Goal: Task Accomplishment & Management: Use online tool/utility

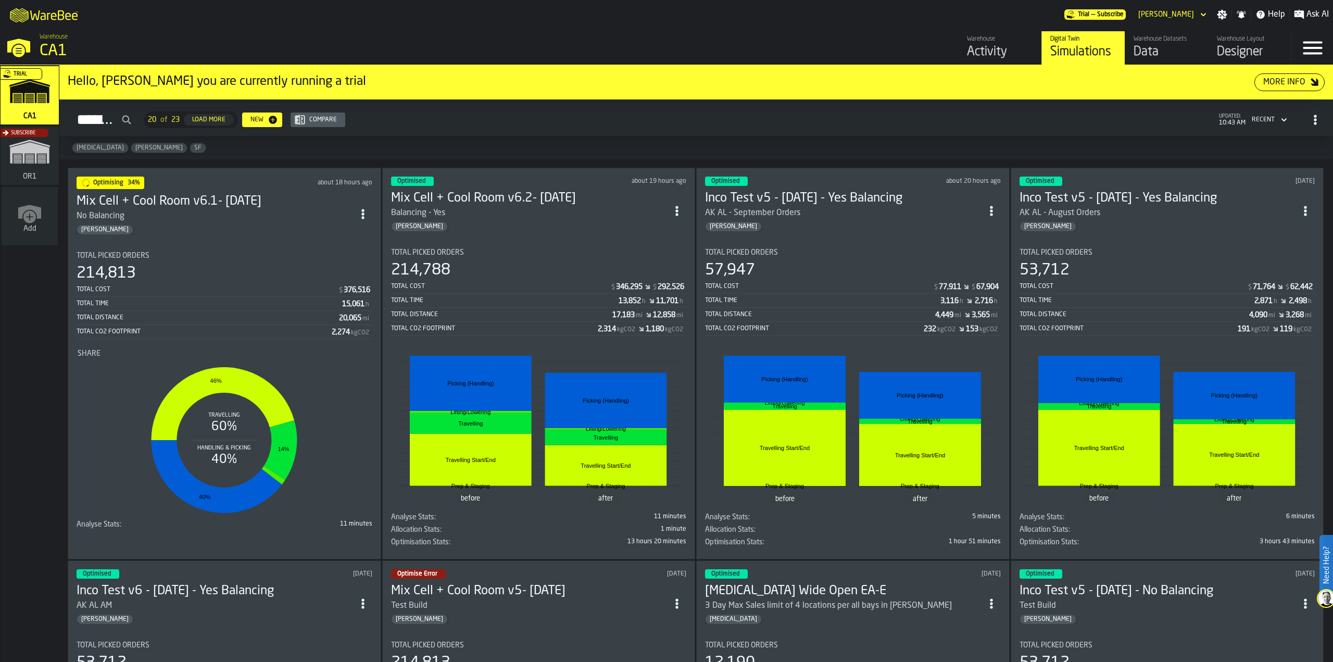
click at [568, 212] on div "Balancing - Yes" at bounding box center [529, 213] width 277 height 12
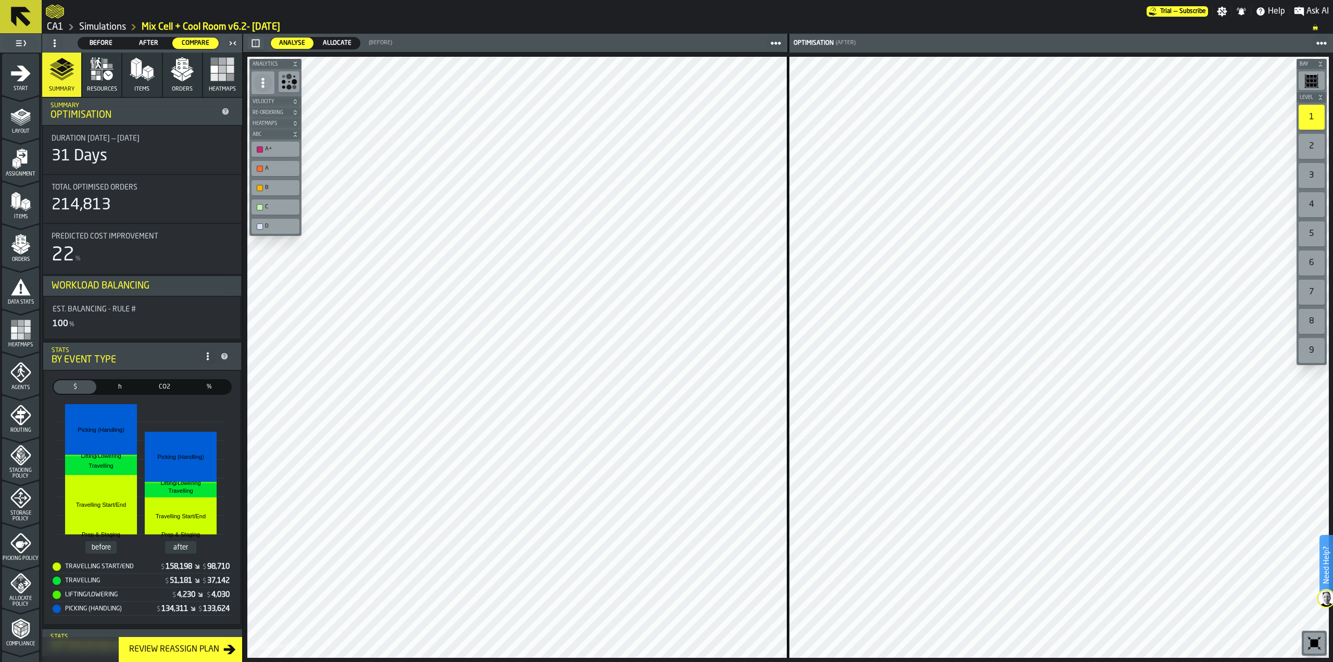
click at [174, 72] on polygon "button" at bounding box center [176, 73] width 11 height 8
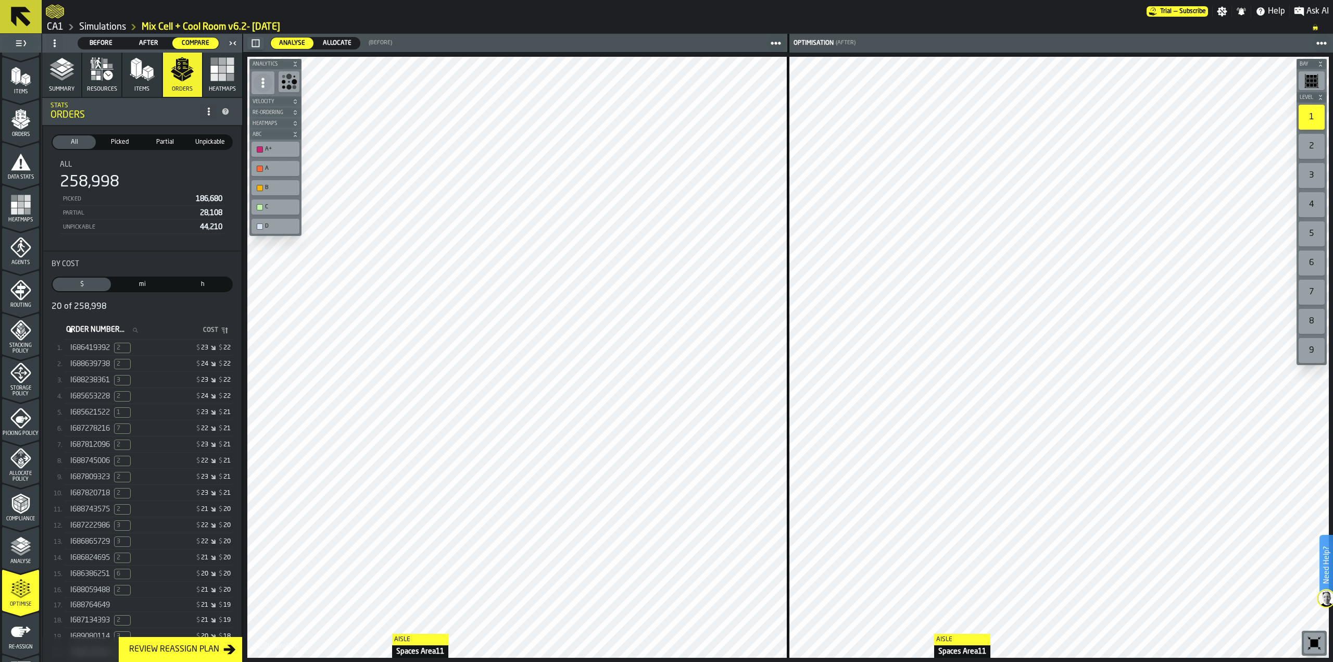
scroll to position [160, 0]
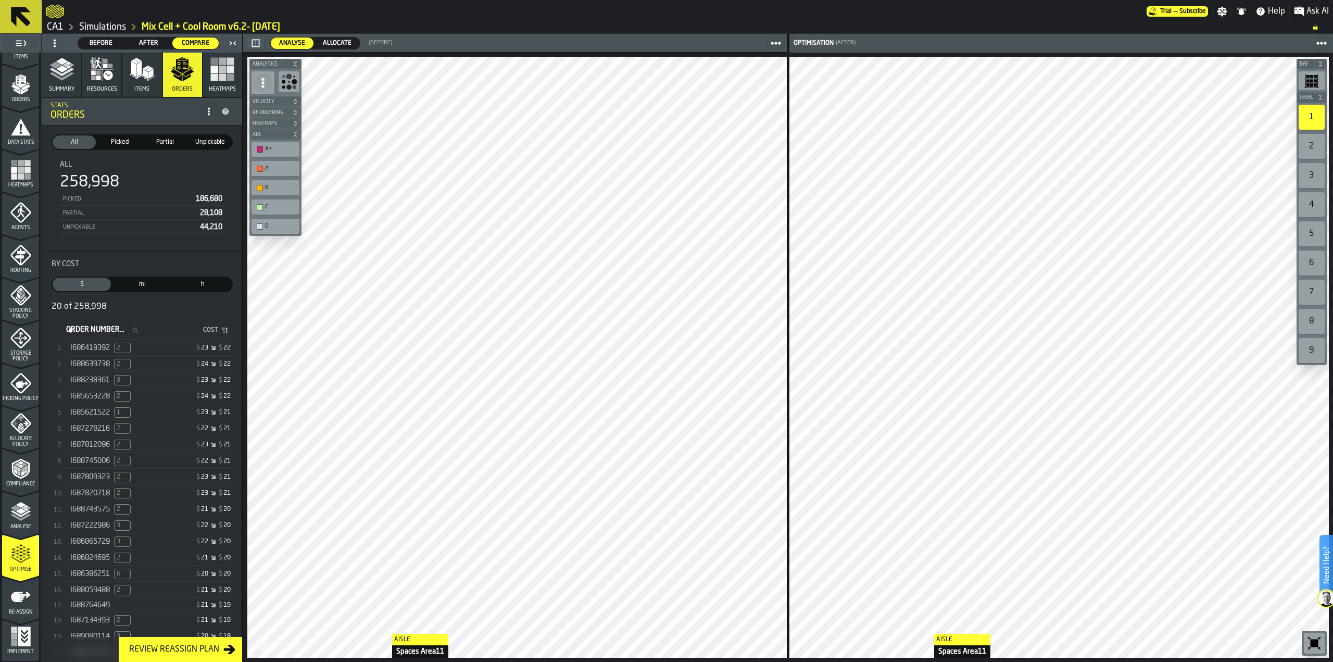
click at [168, 349] on div "$ 23 $ 22" at bounding box center [190, 347] width 80 height 7
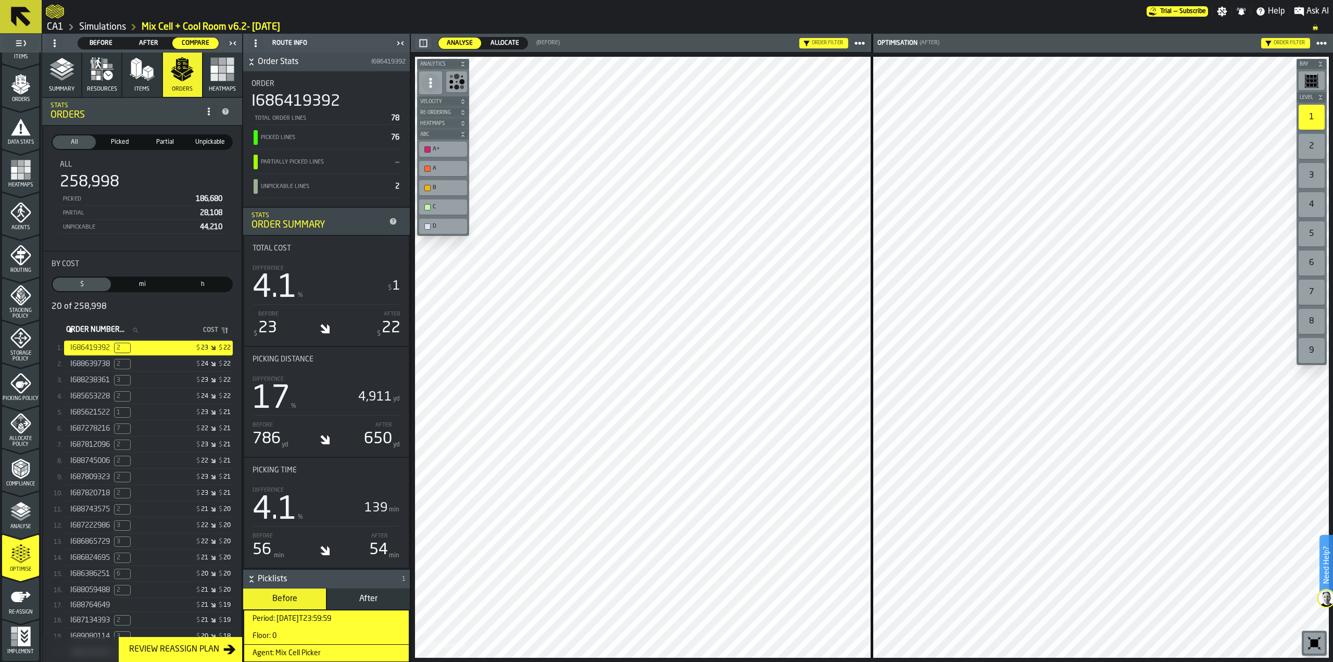
click at [233, 72] on button "Heatmaps" at bounding box center [222, 75] width 39 height 44
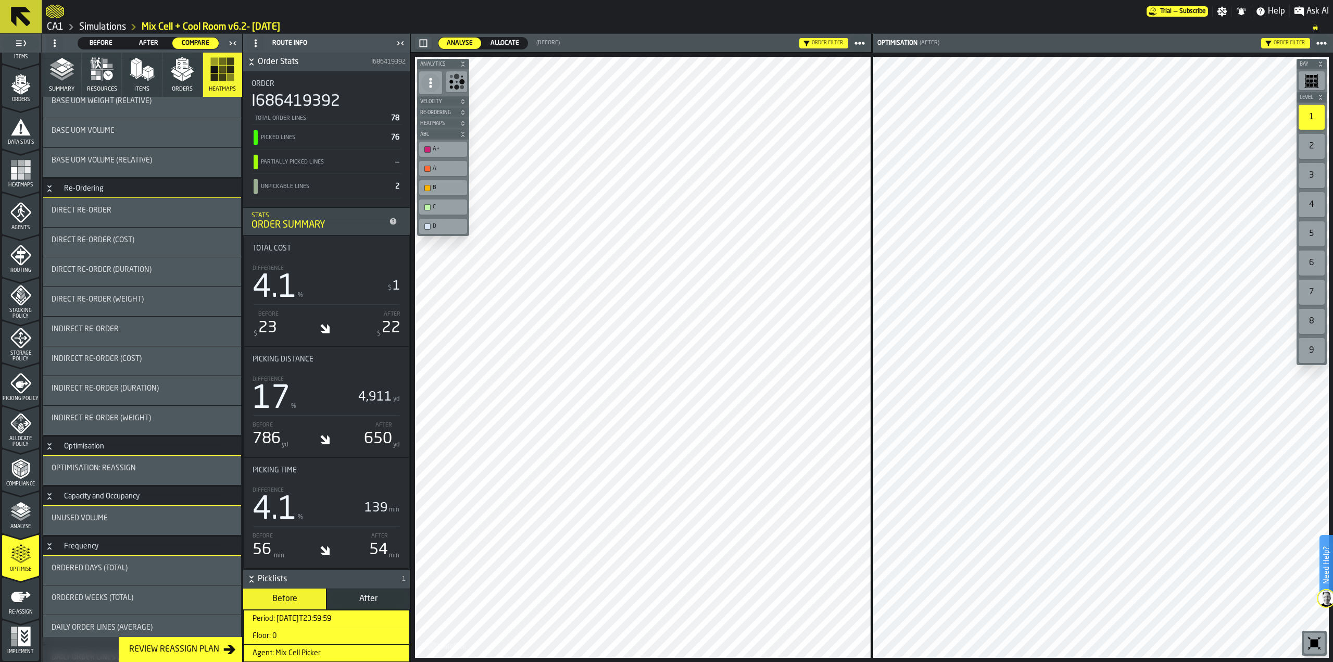
scroll to position [789, 0]
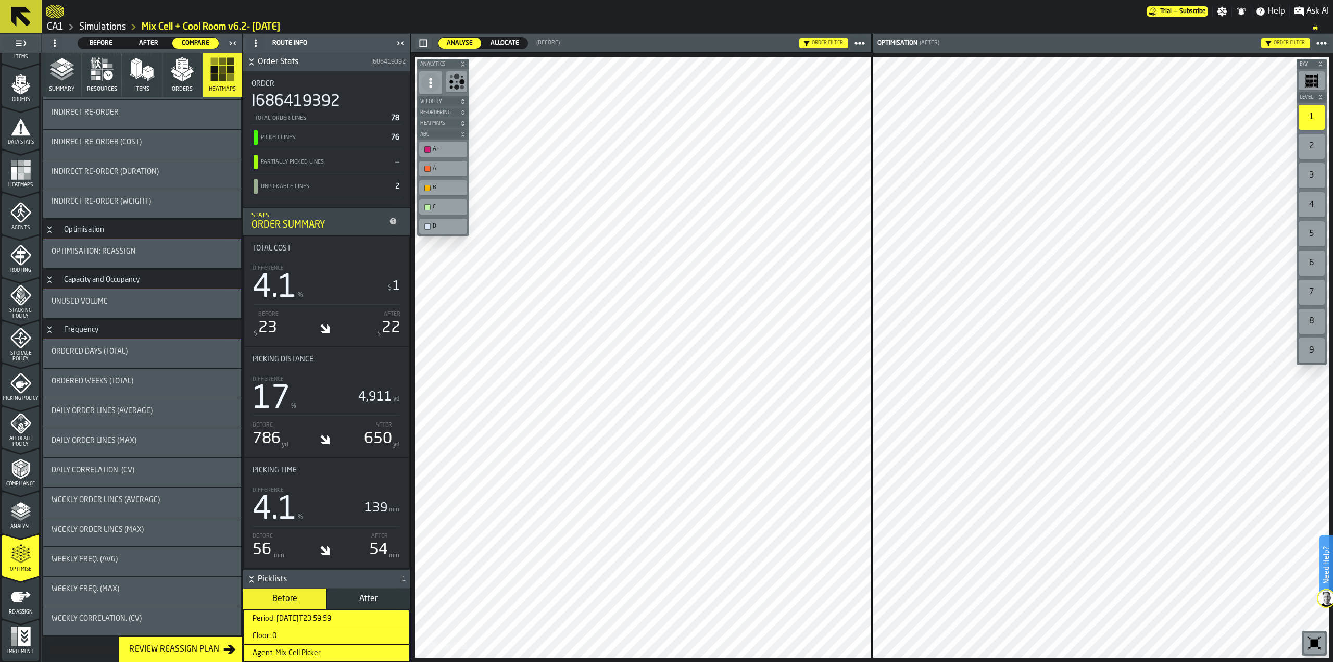
click at [65, 95] on button "Summary" at bounding box center [61, 75] width 39 height 44
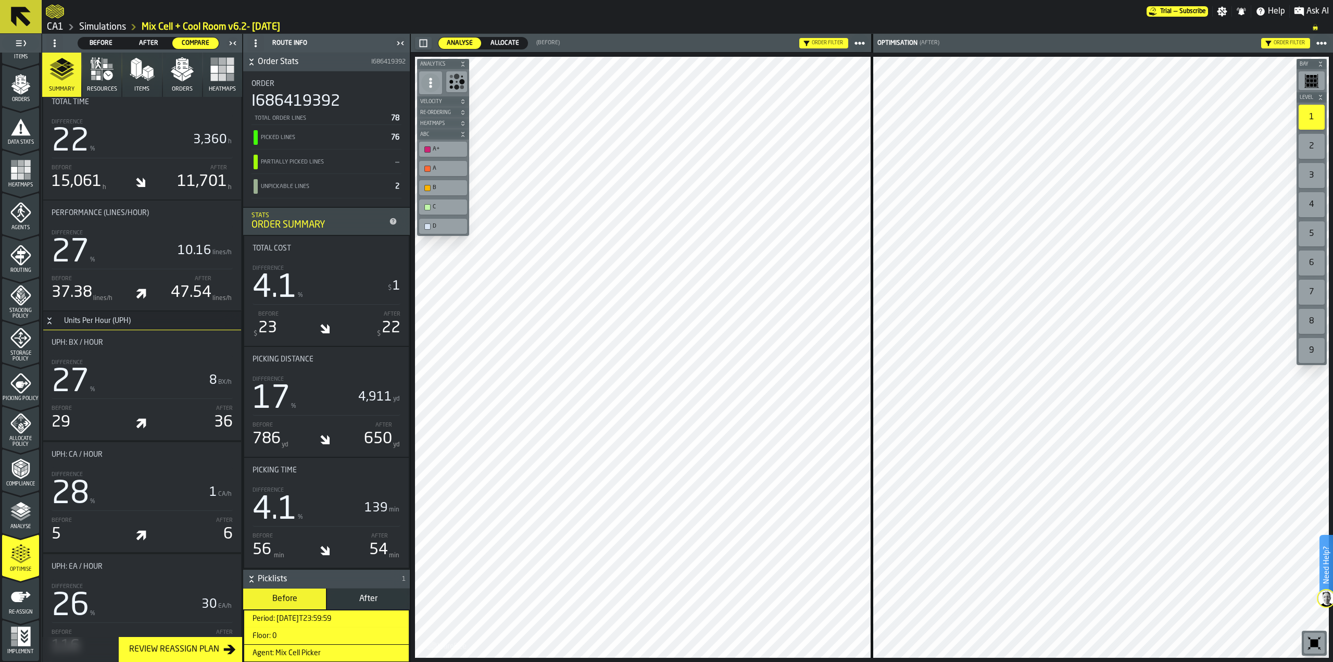
click at [820, 44] on div "Order filter" at bounding box center [827, 43] width 31 height 6
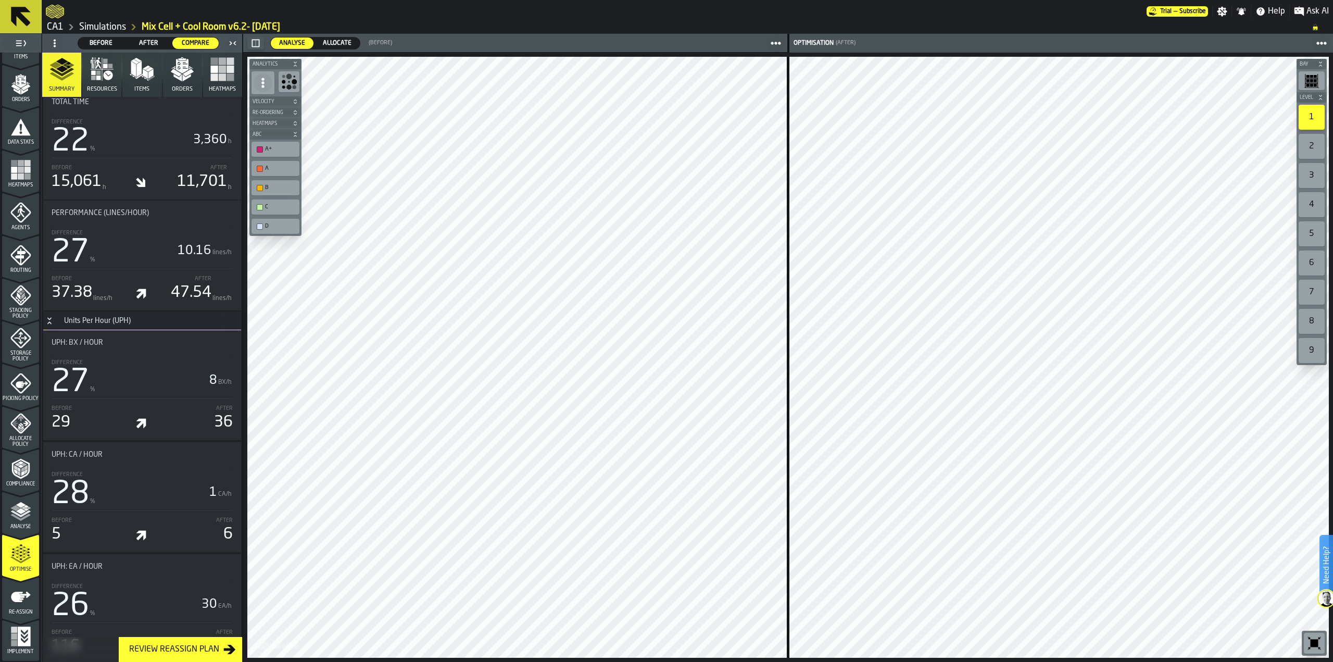
click at [259, 45] on button "button-" at bounding box center [255, 43] width 17 height 12
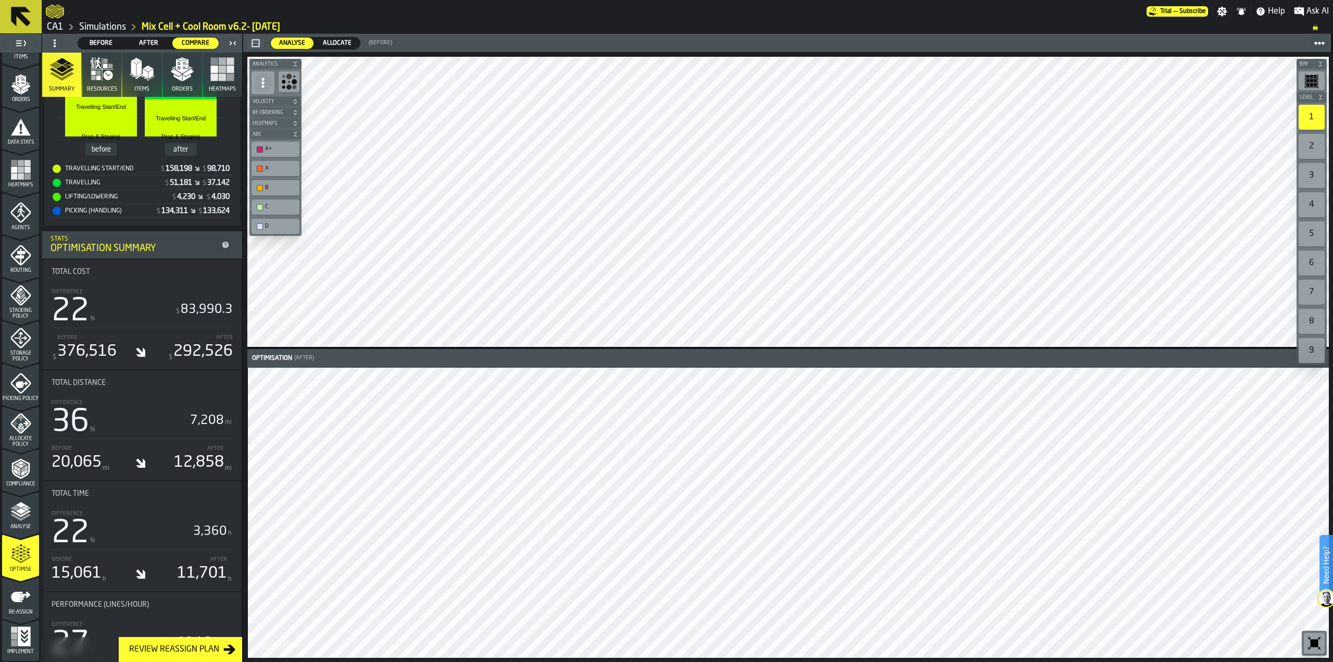
scroll to position [381, 0]
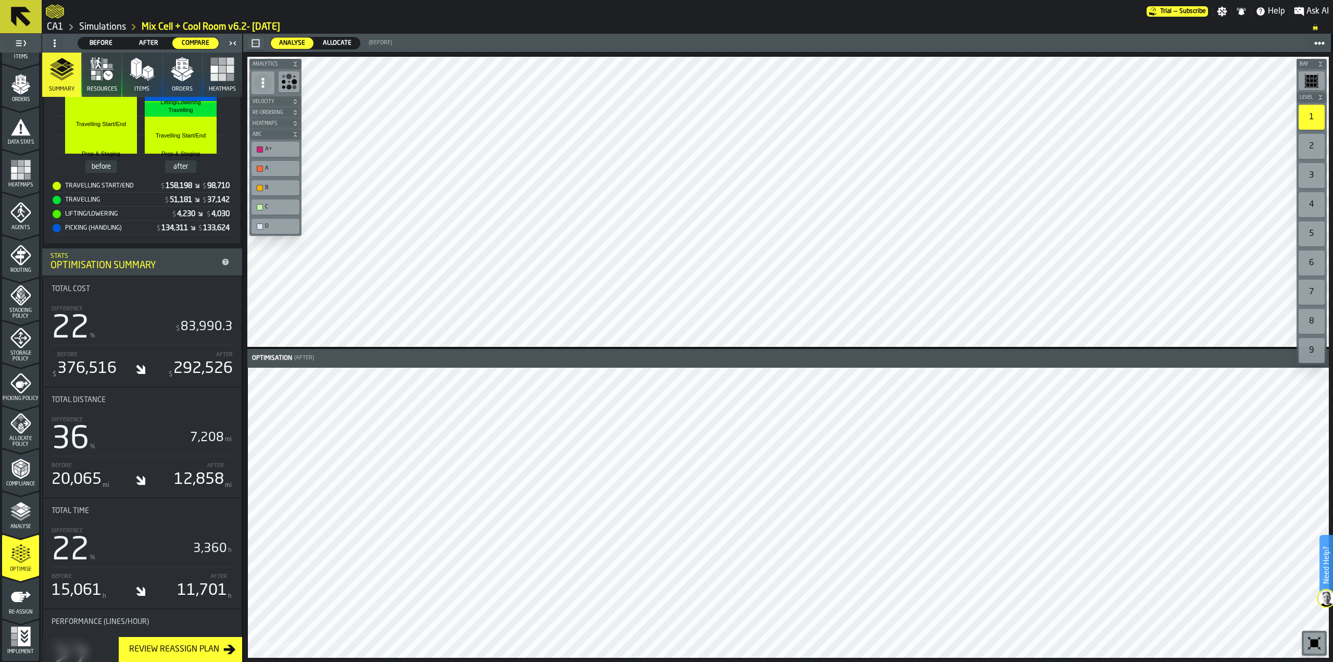
click at [151, 80] on icon "button" at bounding box center [142, 69] width 25 height 25
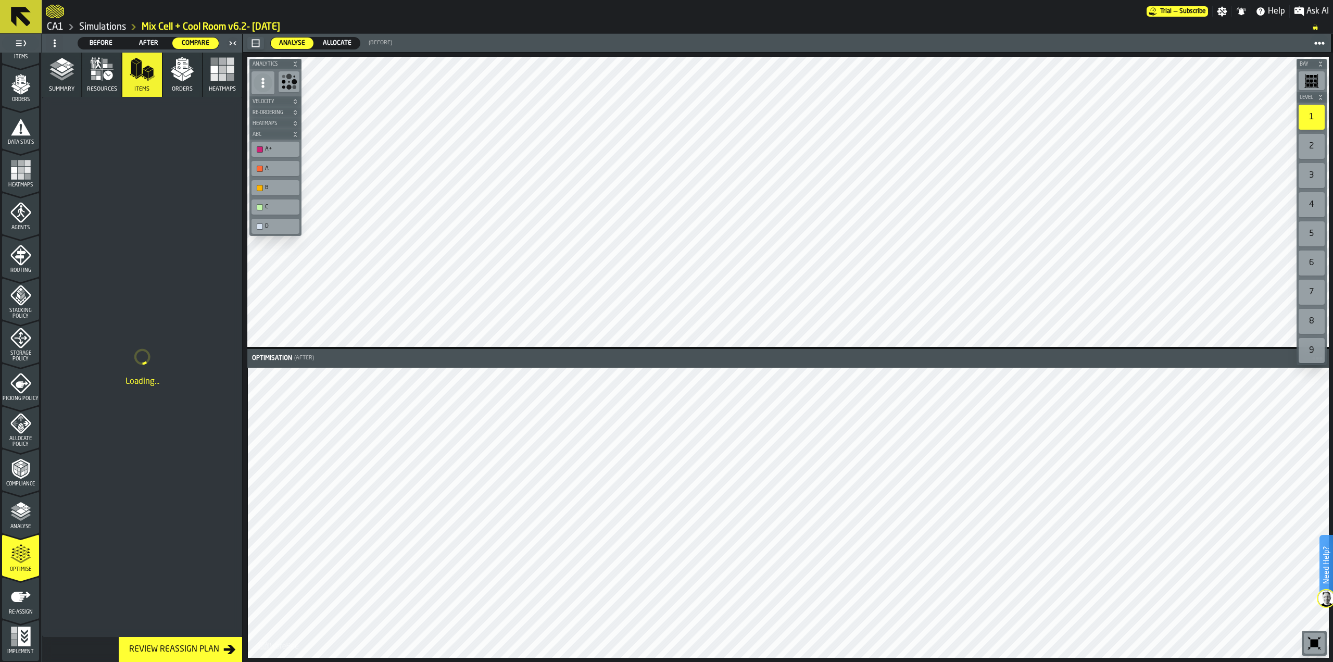
scroll to position [0, 0]
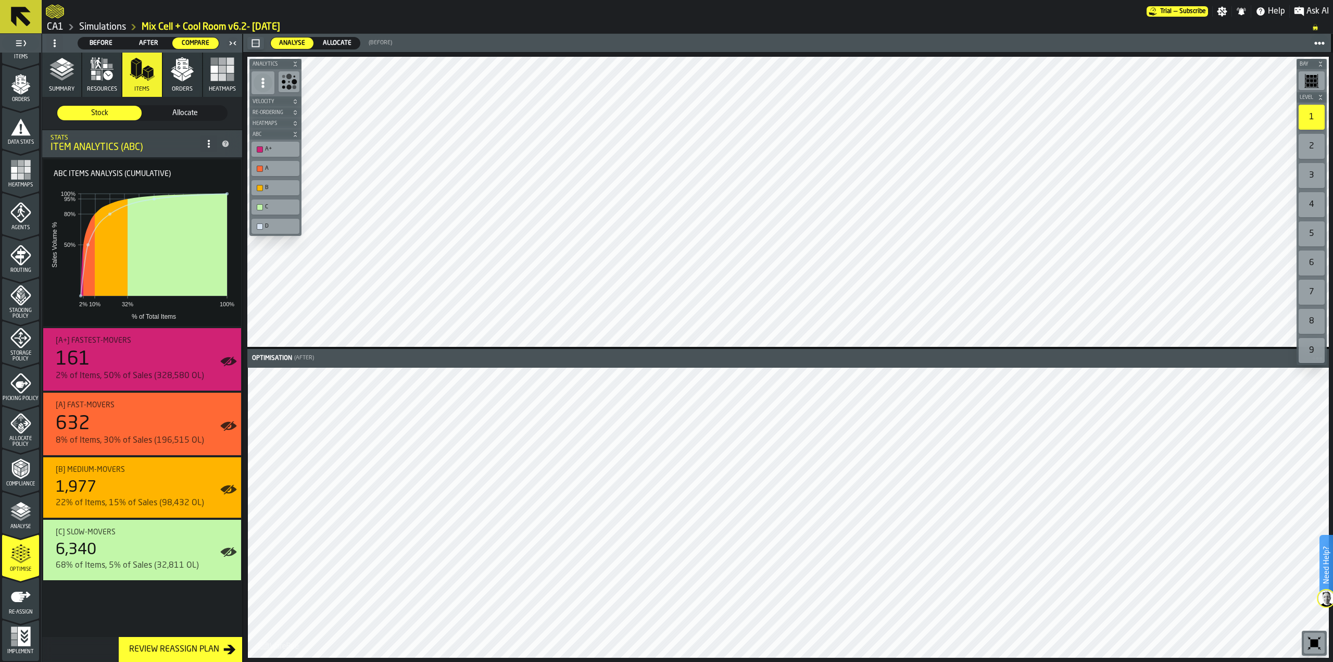
click at [156, 41] on span "After" at bounding box center [149, 43] width 38 height 9
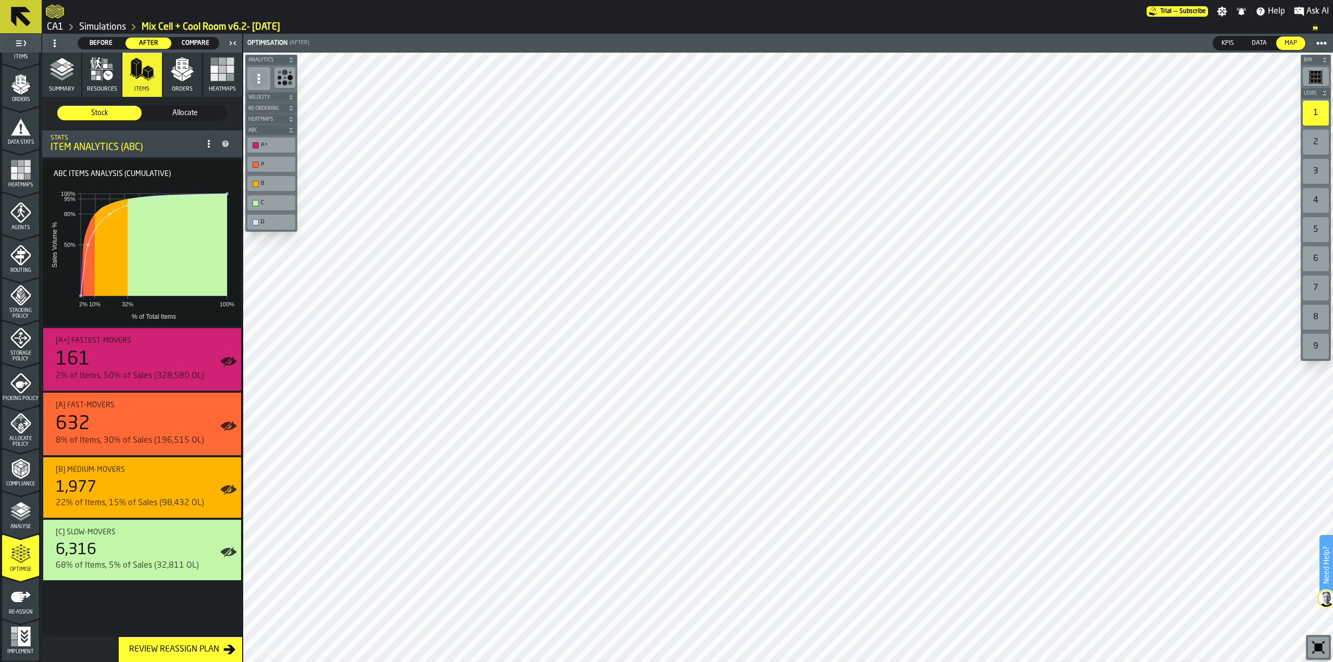
drag, startPoint x: 166, startPoint y: 107, endPoint x: 204, endPoint y: 105, distance: 38.0
click at [166, 107] on div "Allocate" at bounding box center [185, 113] width 84 height 15
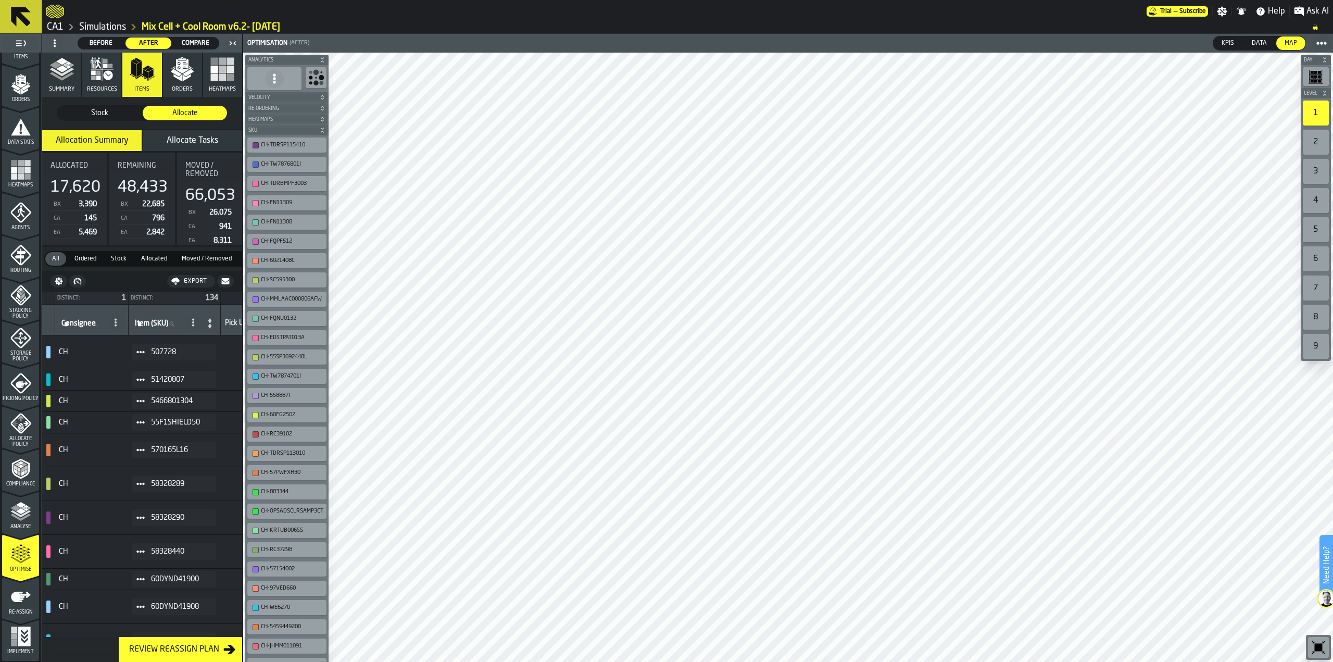
click at [174, 321] on icon at bounding box center [171, 323] width 5 height 5
click at [177, 321] on input "Item (SKU) Item (SKU)" at bounding box center [158, 324] width 50 height 14
type input "***"
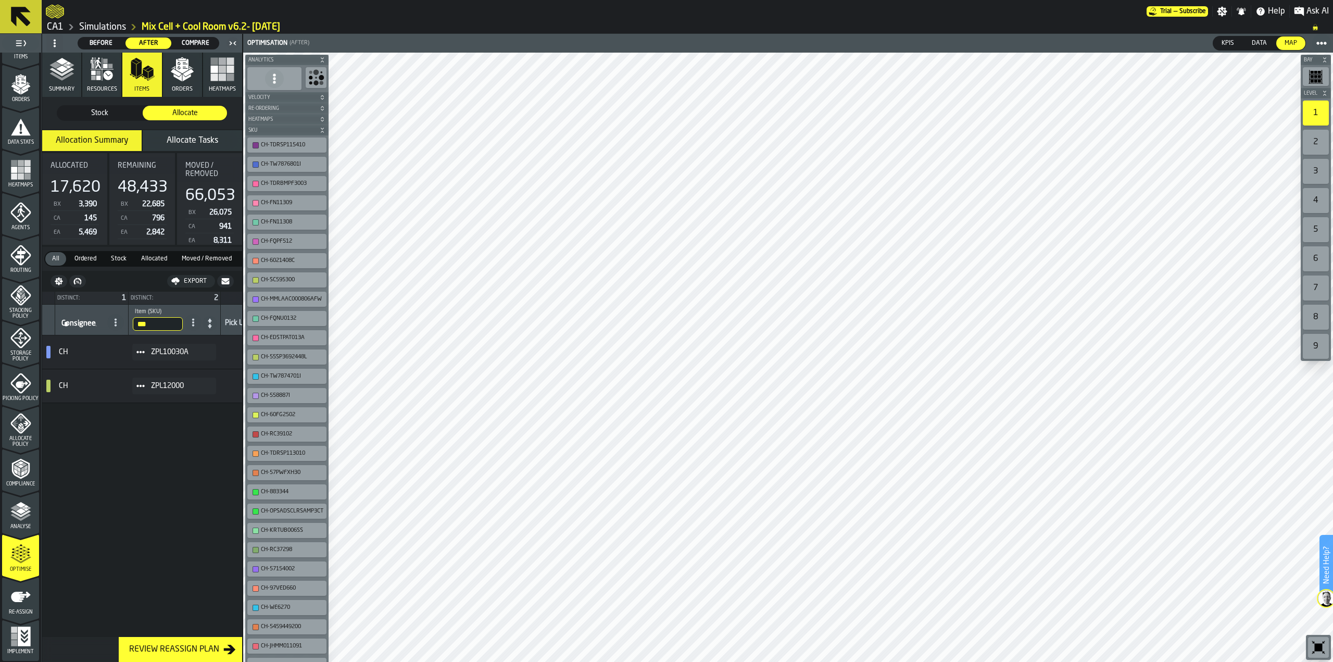
click at [219, 342] on td "ZPL10030A" at bounding box center [174, 352] width 92 height 34
click at [179, 358] on div "ZPL10030A" at bounding box center [174, 352] width 84 height 17
click at [145, 350] on circle at bounding box center [143, 351] width 3 height 3
click at [162, 364] on li "Show Assignment" at bounding box center [173, 369] width 77 height 19
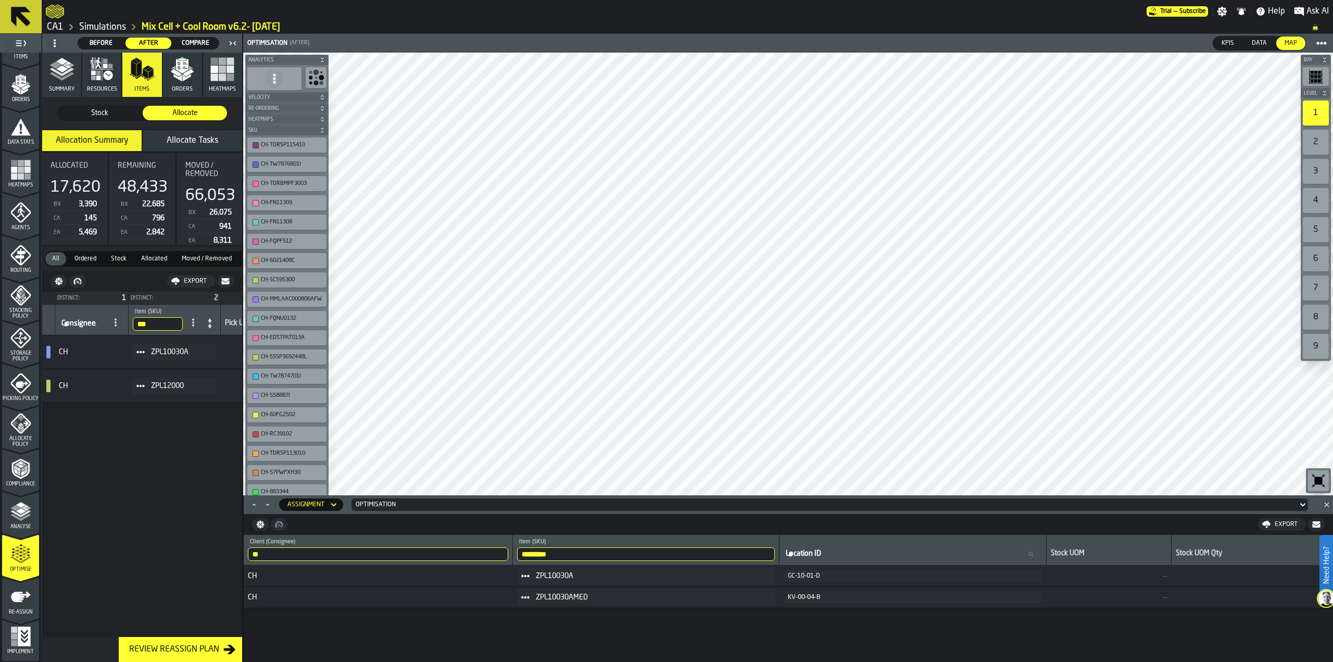
click at [20, 358] on span "Storage Policy" at bounding box center [20, 355] width 37 height 11
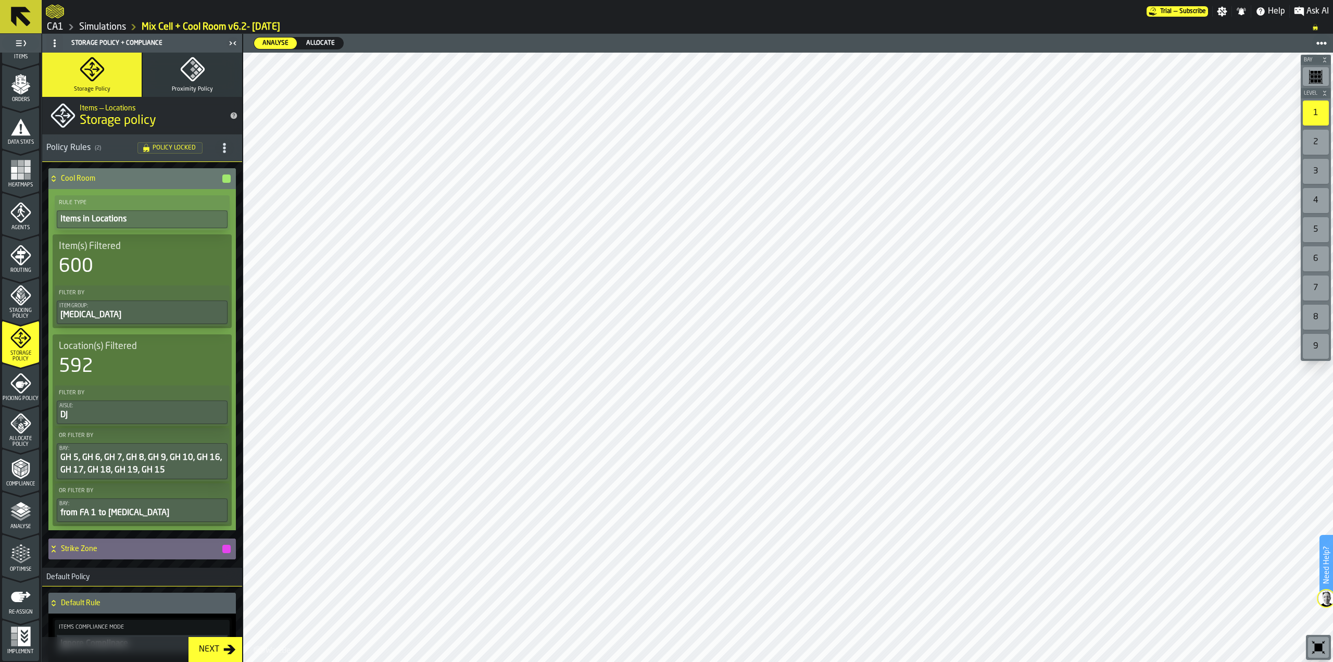
click at [26, 568] on span "Optimise" at bounding box center [20, 570] width 37 height 6
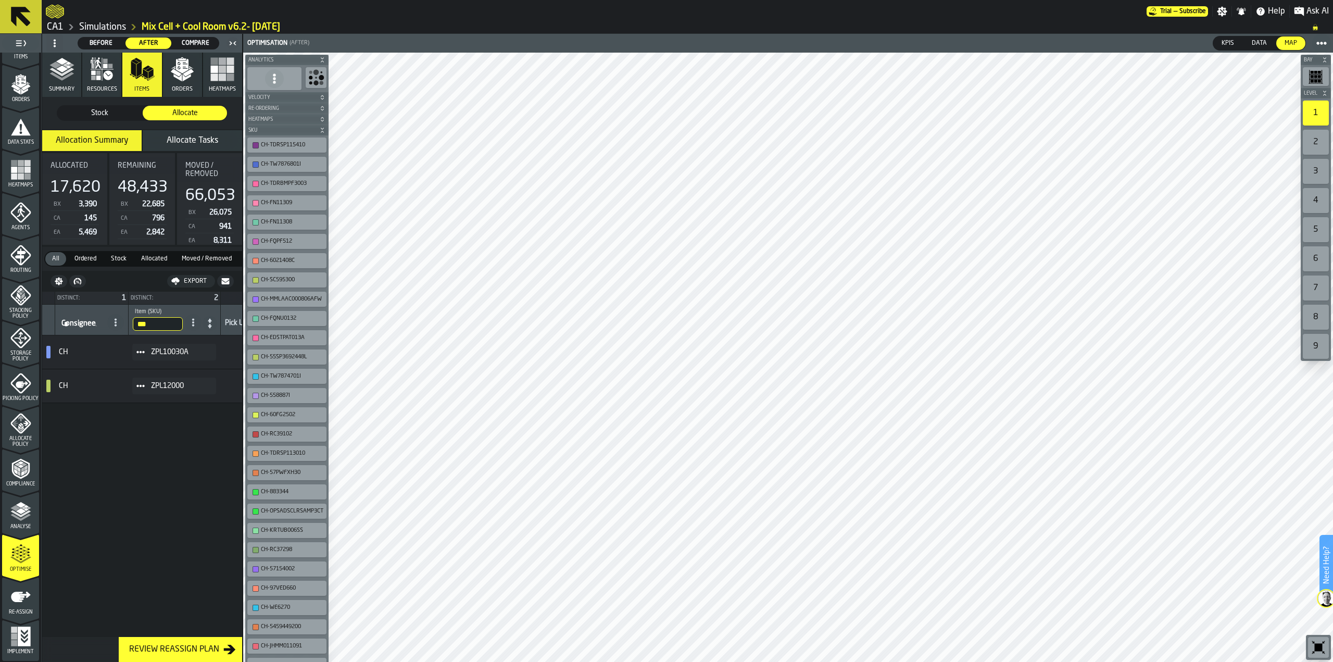
click at [148, 351] on span at bounding box center [140, 352] width 17 height 17
click at [157, 365] on li "Show Assignment" at bounding box center [173, 369] width 77 height 19
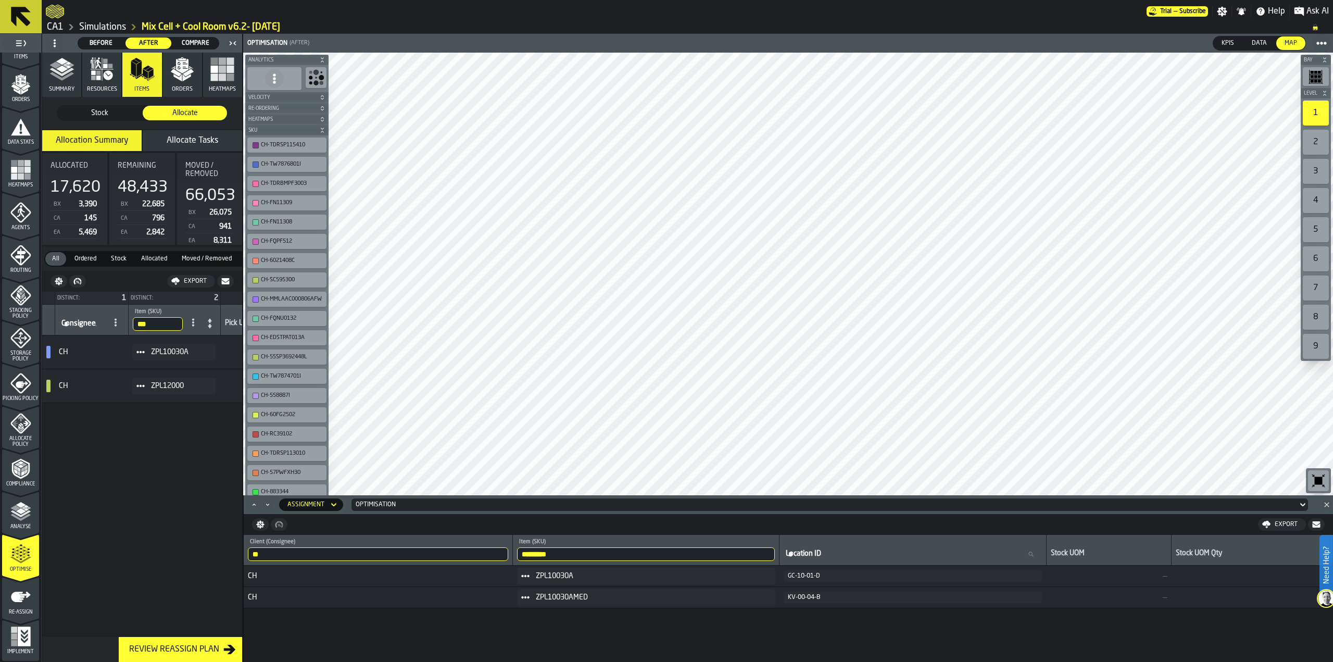
drag, startPoint x: 586, startPoint y: 555, endPoint x: 467, endPoint y: 561, distance: 119.9
click at [467, 561] on tr "** Client (Consignee) CH ********* Item (SKU) ZPL10030A Location ID Location ID…" at bounding box center [788, 550] width 1089 height 31
click at [173, 320] on input "***" at bounding box center [158, 324] width 50 height 14
type input "**"
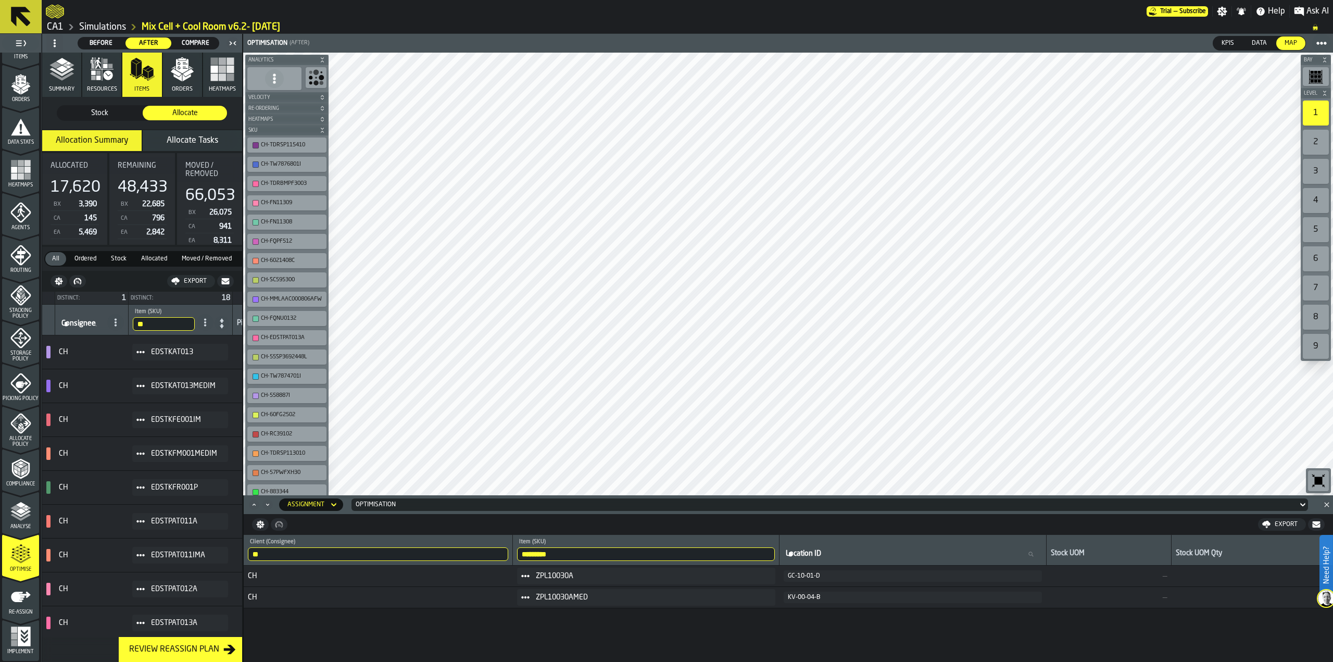
click at [149, 419] on span at bounding box center [140, 419] width 17 height 17
click at [177, 439] on div "Show Assignment" at bounding box center [173, 436] width 64 height 7
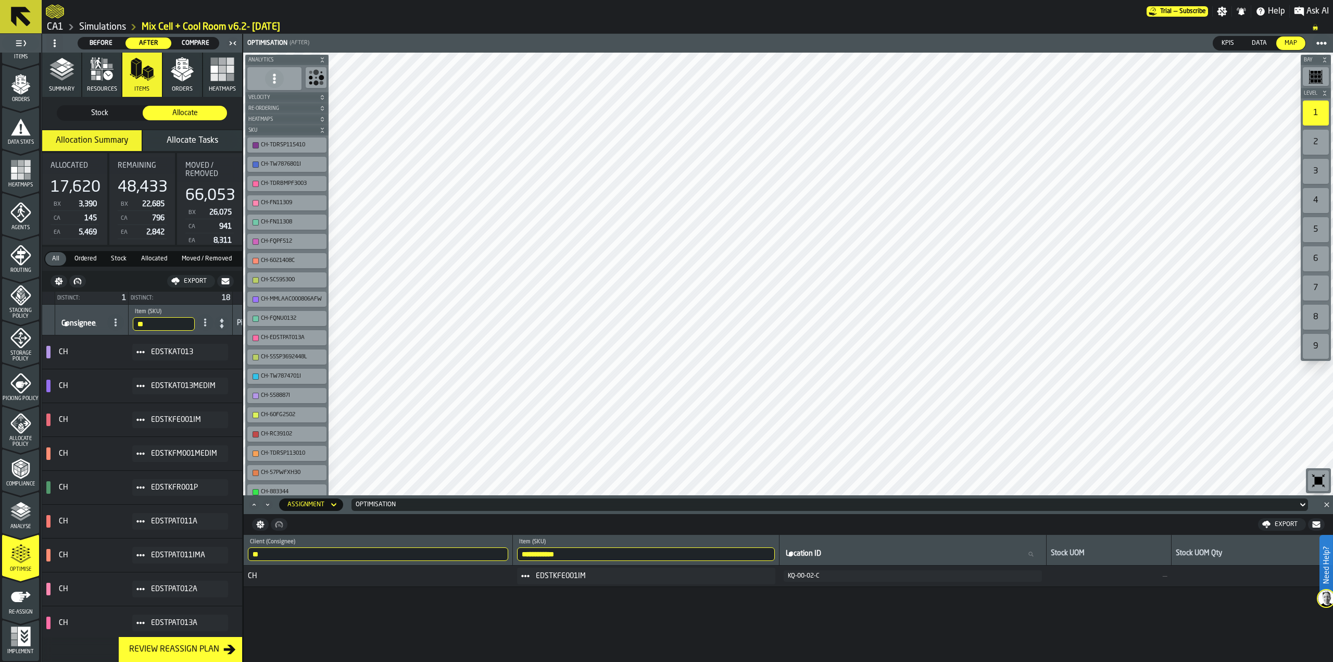
click at [13, 342] on icon "menu Storage Policy" at bounding box center [20, 338] width 21 height 21
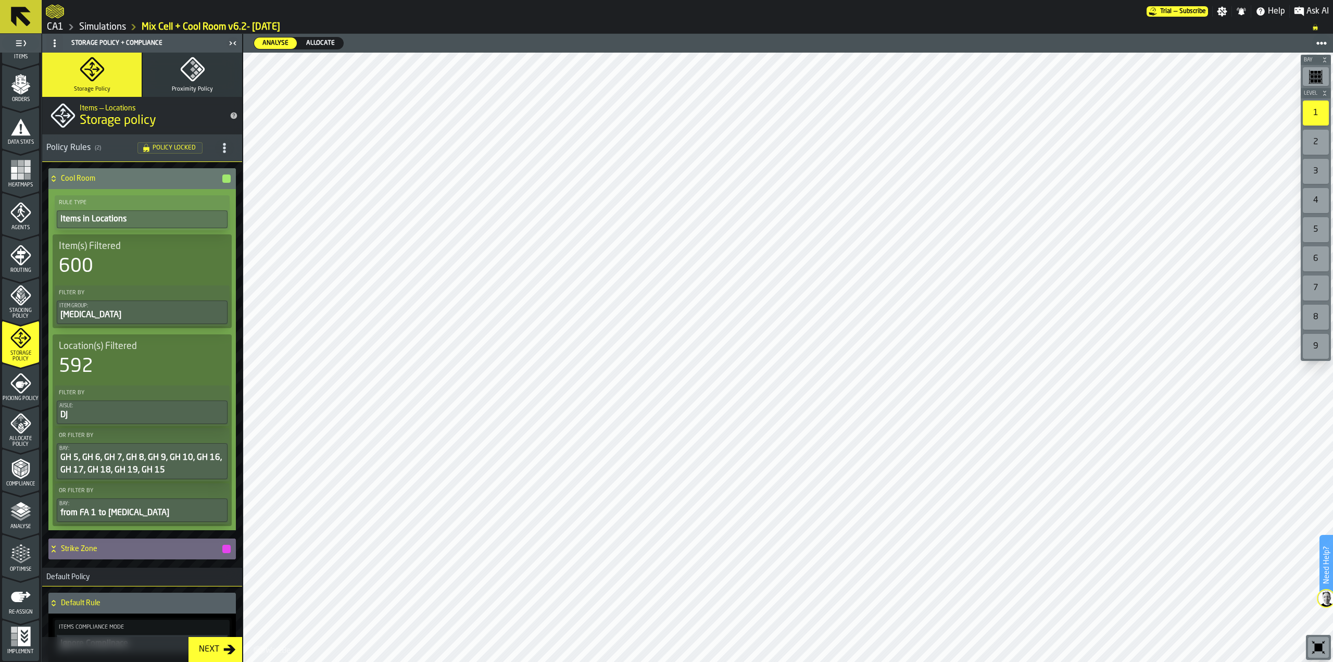
click at [31, 16] on icon at bounding box center [20, 16] width 25 height 25
